Goal: Task Accomplishment & Management: Use online tool/utility

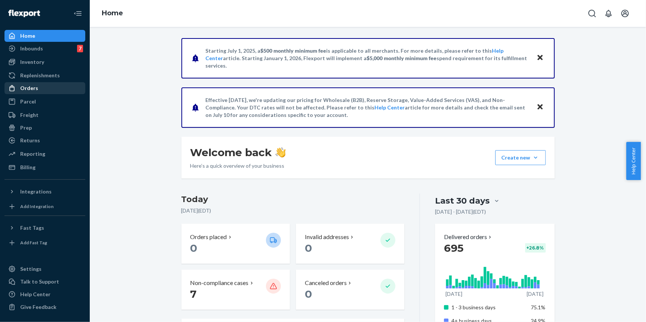
click at [38, 87] on div "Orders" at bounding box center [44, 88] width 79 height 10
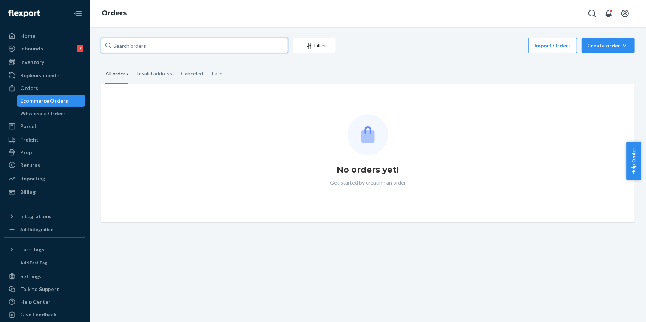
click at [163, 41] on input "text" at bounding box center [194, 45] width 187 height 15
paste input "#321051"
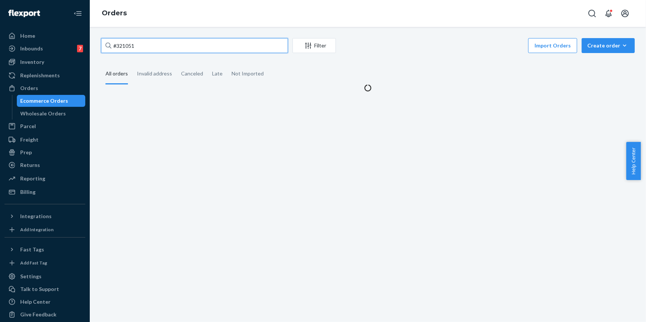
click at [129, 46] on input "#321051" at bounding box center [194, 45] width 187 height 15
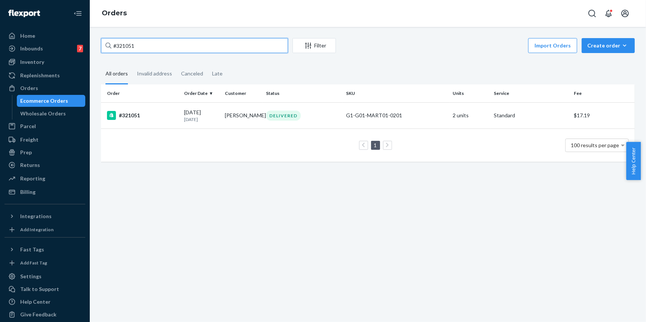
click at [130, 46] on input "#321051" at bounding box center [194, 45] width 187 height 15
paste input "text"
type input "321051"
click at [150, 123] on td "#321051" at bounding box center [141, 115] width 80 height 26
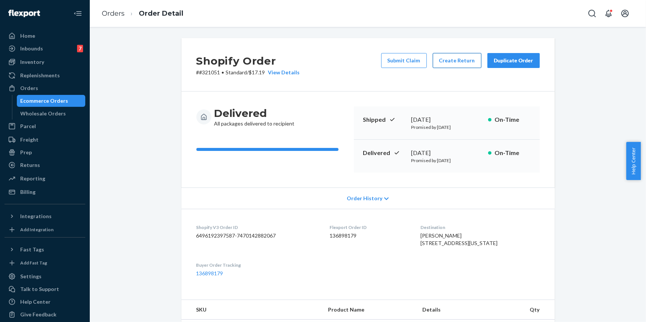
click at [454, 63] on button "Create Return" at bounding box center [456, 60] width 49 height 15
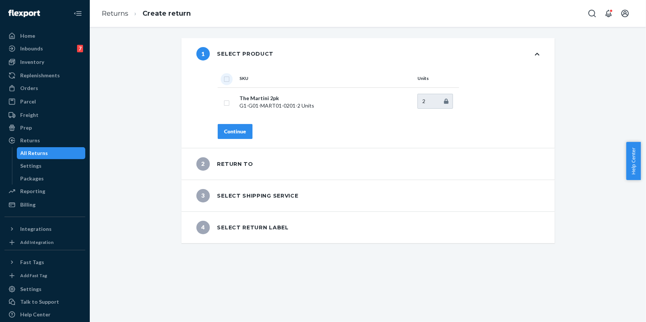
click at [224, 79] on input "checkbox" at bounding box center [227, 78] width 6 height 8
checkbox input "true"
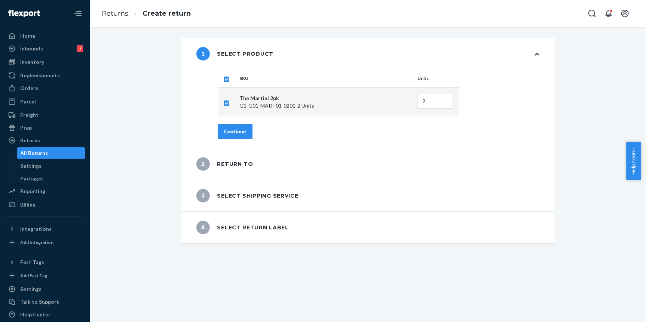
click at [235, 133] on div "Continue" at bounding box center [235, 131] width 22 height 7
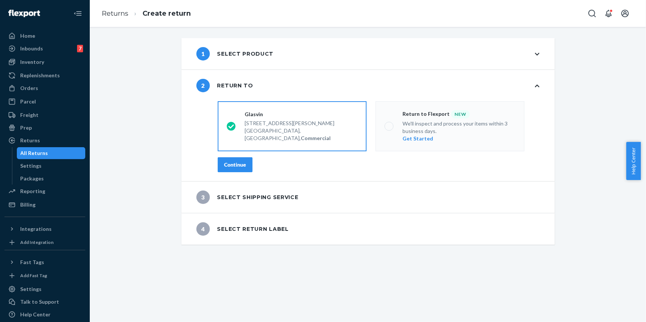
click at [241, 163] on div "Continue" at bounding box center [235, 164] width 22 height 7
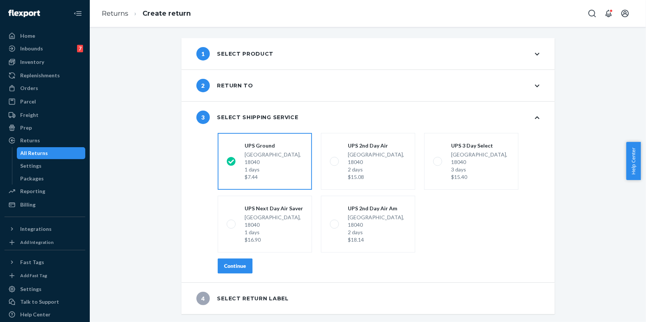
click at [243, 262] on div "Continue" at bounding box center [235, 265] width 22 height 7
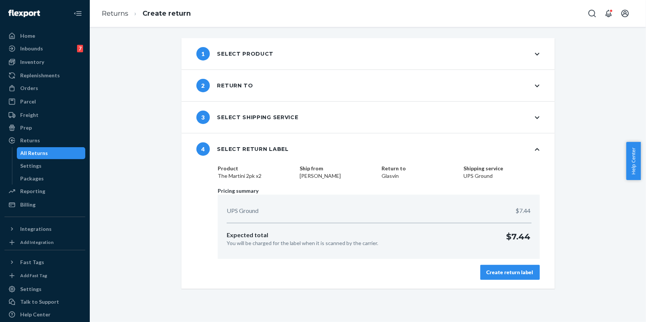
click at [501, 274] on div "Create return label" at bounding box center [509, 272] width 47 height 7
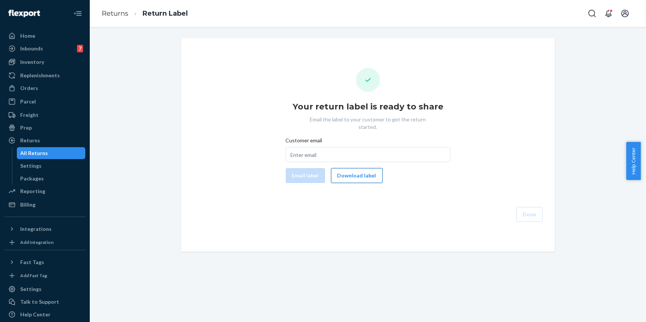
click at [349, 168] on button "Download label" at bounding box center [357, 175] width 52 height 15
click at [35, 84] on div "Orders" at bounding box center [29, 87] width 18 height 7
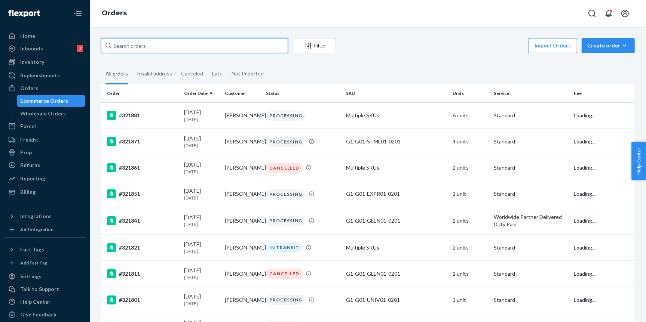
click at [164, 44] on input "text" at bounding box center [194, 45] width 187 height 15
type input "[PERSON_NAME]"
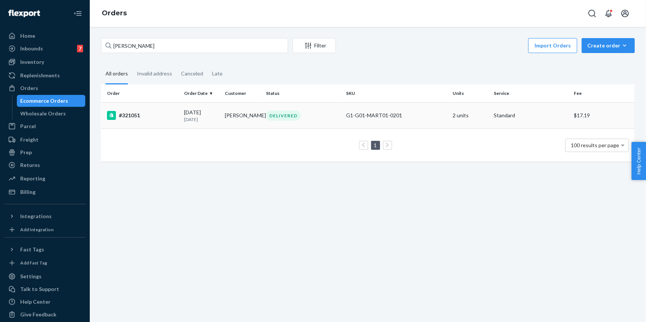
click at [139, 116] on div "#321051" at bounding box center [142, 115] width 71 height 9
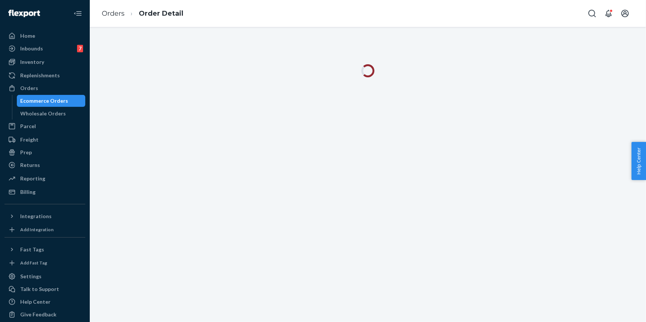
click at [65, 101] on div "Ecommerce Orders" at bounding box center [45, 100] width 48 height 7
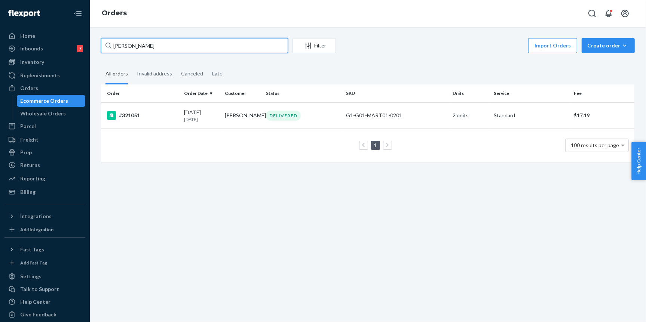
click at [144, 49] on input "[PERSON_NAME]" at bounding box center [194, 45] width 187 height 15
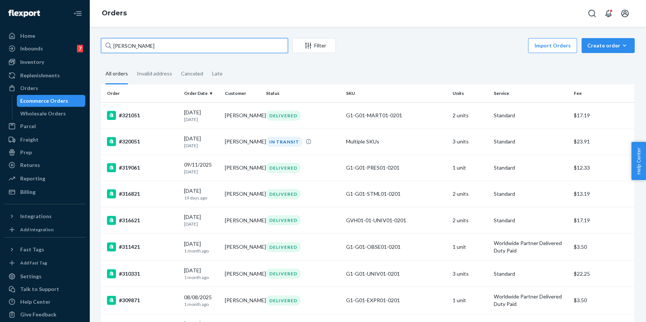
click at [267, 49] on input "[PERSON_NAME]" at bounding box center [194, 45] width 187 height 15
paste input "321041"
type input "321041"
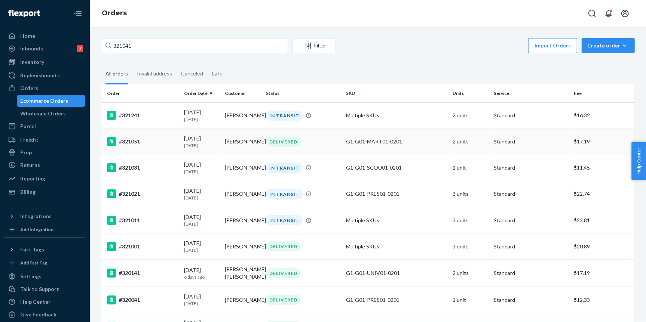
click at [131, 146] on td "#321051" at bounding box center [141, 142] width 80 height 26
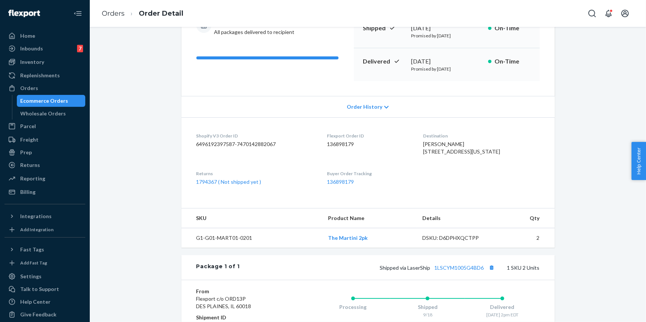
scroll to position [200, 0]
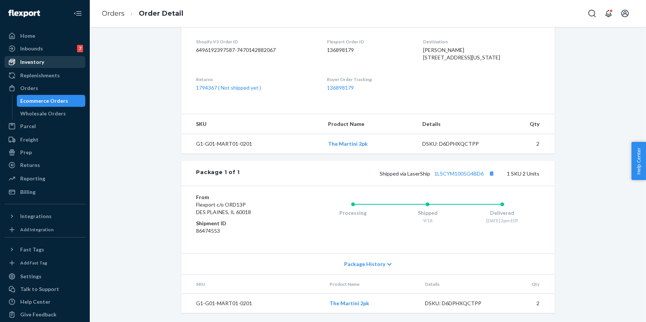
click at [47, 61] on div "Inventory" at bounding box center [44, 62] width 79 height 10
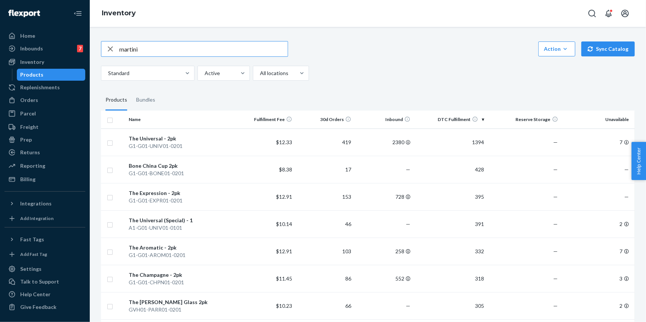
type input "martini"
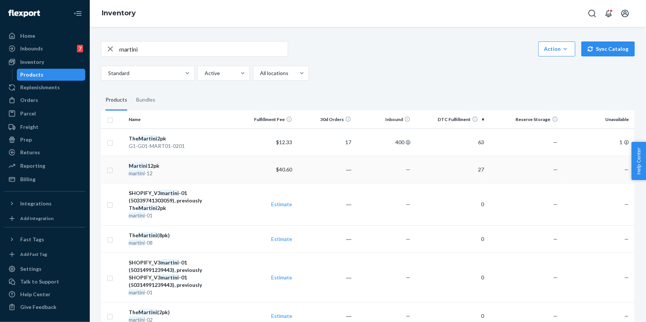
click at [166, 169] on div "Martini 12pk" at bounding box center [181, 165] width 105 height 7
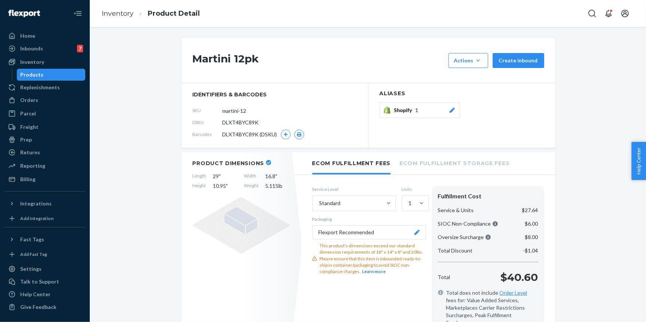
click at [450, 112] on icon at bounding box center [451, 110] width 7 height 5
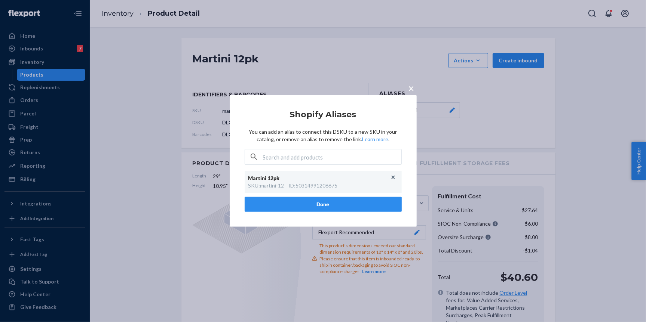
click at [487, 113] on div "× Shopify Aliases You can add an alias to connect this DSKU to a new SKU in you…" at bounding box center [323, 161] width 646 height 322
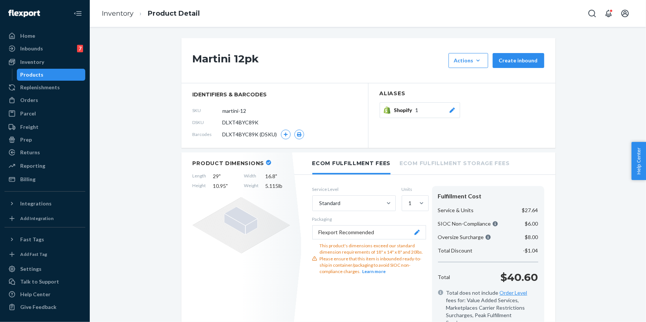
click at [50, 71] on div "Products" at bounding box center [51, 75] width 67 height 10
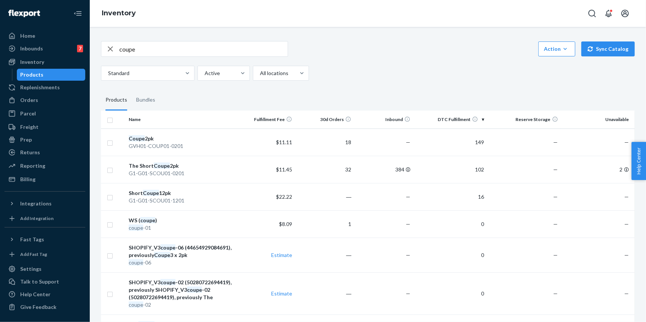
click at [173, 50] on input "coupe" at bounding box center [203, 48] width 168 height 15
type input "1201"
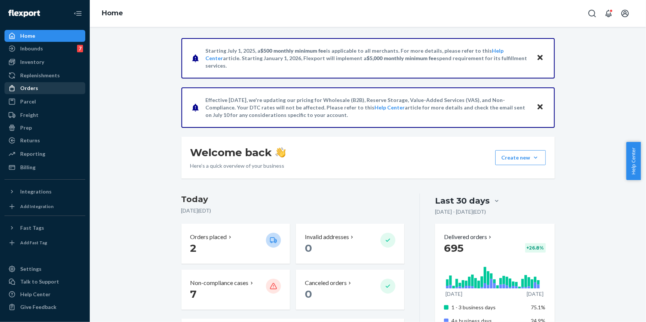
click at [62, 88] on div "Orders" at bounding box center [44, 88] width 79 height 10
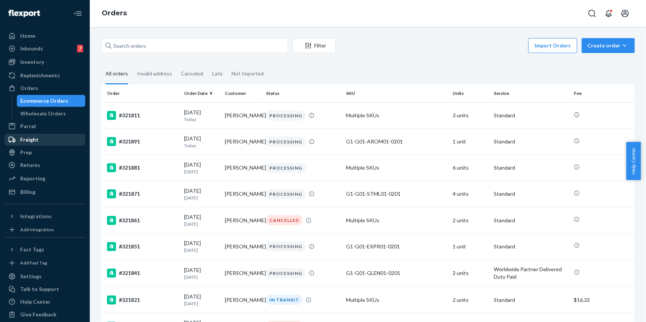
click at [54, 138] on div "Freight" at bounding box center [44, 140] width 79 height 10
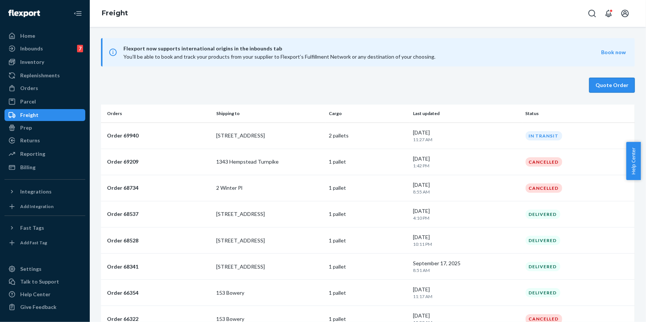
click at [603, 84] on button "Quote Order" at bounding box center [612, 85] width 46 height 15
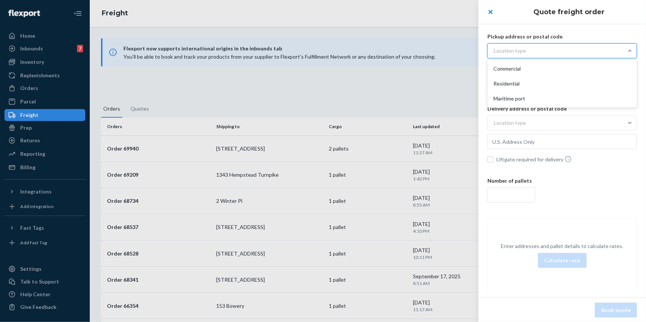
drag, startPoint x: 551, startPoint y: 45, endPoint x: 554, endPoint y: 57, distance: 12.5
click at [552, 45] on div "Location type" at bounding box center [554, 50] width 135 height 13
click at [456, 51] on input "option Commercial focused, 1 of 3. 3 results available. Use Up and Down to choo…" at bounding box center [456, 51] width 0 height 0
click at [554, 61] on div "Commercial" at bounding box center [562, 68] width 147 height 15
click at [456, 51] on input "option Commercial focused, 1 of 3. 3 results available. Use Up and Down to choo…" at bounding box center [456, 51] width 0 height 0
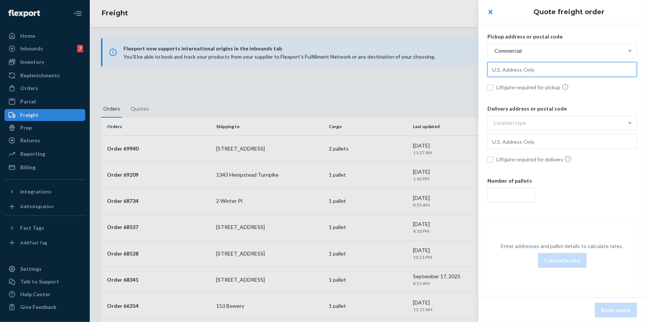
click at [541, 76] on input "text" at bounding box center [562, 69] width 150 height 15
type input "Easton, PA, 18040, US"
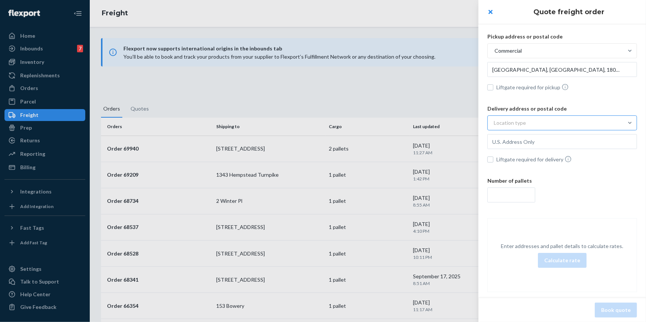
click at [535, 121] on div "Location type" at bounding box center [554, 122] width 135 height 13
click at [456, 123] on input "Location type" at bounding box center [456, 123] width 0 height 0
click at [533, 141] on div "Commercial" at bounding box center [562, 140] width 147 height 15
click at [456, 123] on input "option Commercial focused, 1 of 3. 3 results available. Use Up and Down to choo…" at bounding box center [456, 123] width 0 height 0
drag, startPoint x: 531, startPoint y: 119, endPoint x: 533, endPoint y: 133, distance: 14.0
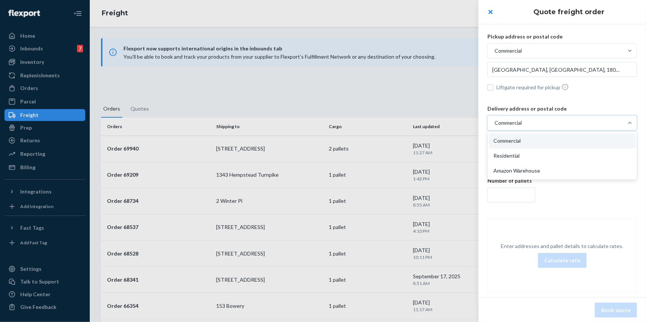
click at [531, 119] on div "Commercial" at bounding box center [554, 122] width 135 height 13
click at [456, 123] on input "option Commercial, selected. option Commercial focused, 1 of 3. 3 results avail…" at bounding box center [456, 123] width 0 height 0
click at [532, 142] on div "Commercial" at bounding box center [562, 140] width 147 height 15
click at [456, 123] on input "option Commercial, selected. option Commercial focused, 1 of 3. 3 results avail…" at bounding box center [456, 123] width 0 height 0
click at [530, 146] on input "text" at bounding box center [562, 141] width 150 height 15
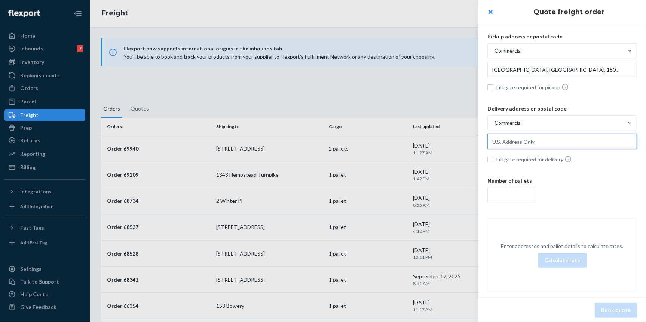
paste input "52245"
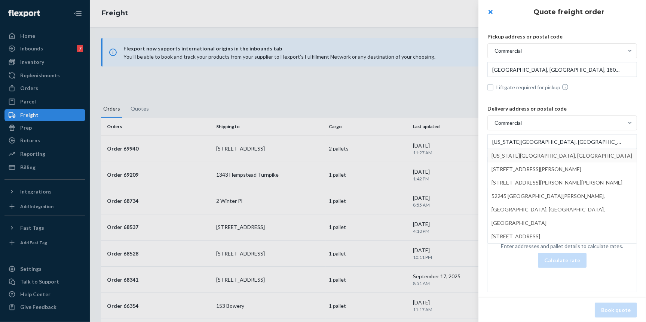
type input "Iowa City, IA, 52245, US"
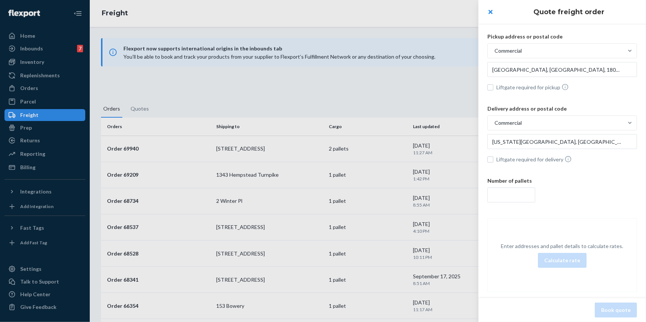
click at [522, 160] on span "Liftgate required for delivery" at bounding box center [566, 159] width 141 height 8
click at [493, 160] on input "Liftgate required for delivery" at bounding box center [490, 160] width 6 height 6
checkbox input "true"
click at [518, 192] on input "number" at bounding box center [511, 195] width 48 height 15
type input "1"
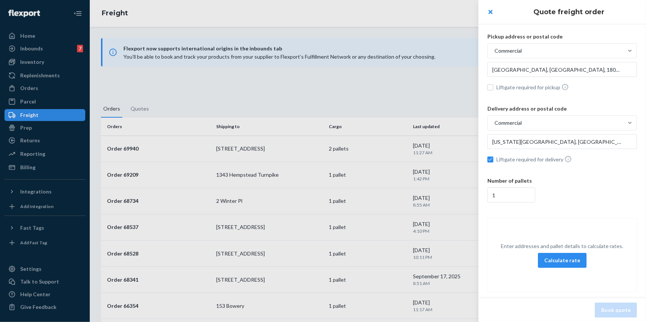
click at [556, 254] on button "Calculate rate" at bounding box center [562, 260] width 49 height 15
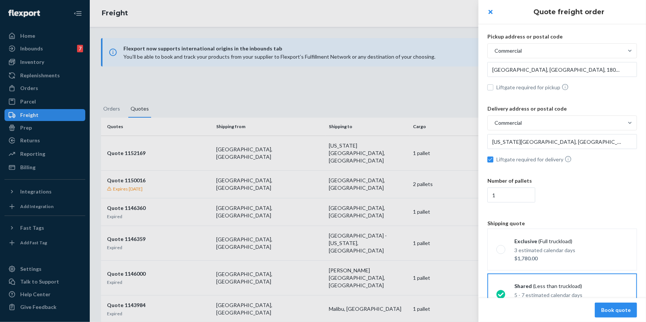
scroll to position [41, 0]
